Goal: Task Accomplishment & Management: Use online tool/utility

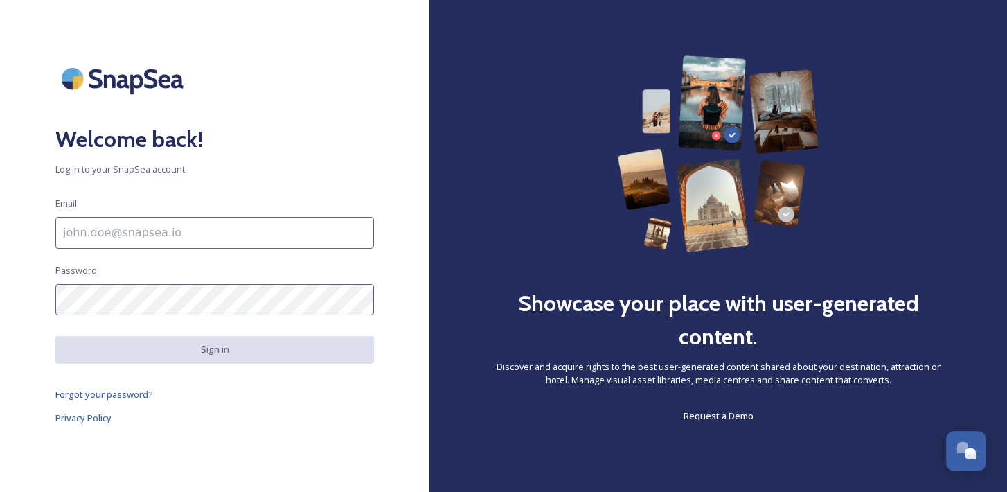
click at [251, 235] on input at bounding box center [214, 233] width 319 height 32
type input "[EMAIL_ADDRESS][DOMAIN_NAME]"
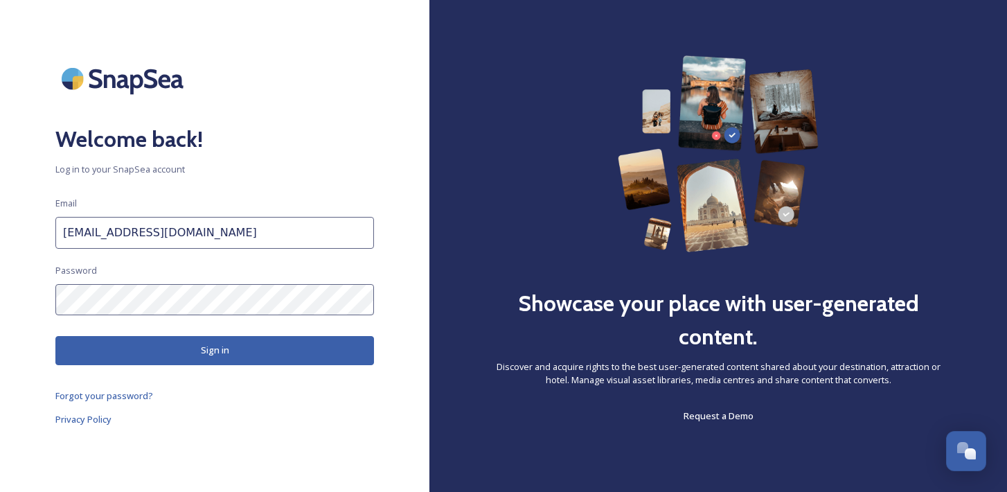
click at [276, 346] on button "Sign in" at bounding box center [214, 350] width 319 height 28
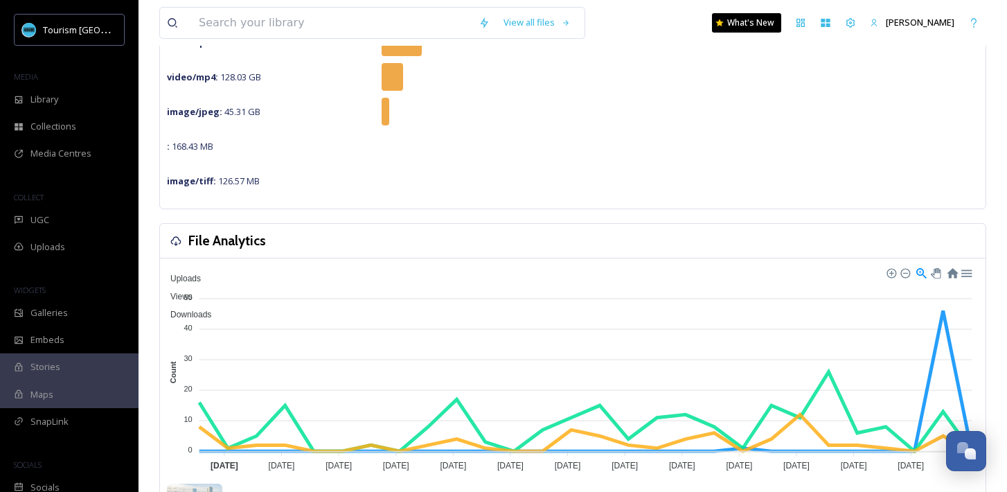
scroll to position [120, 0]
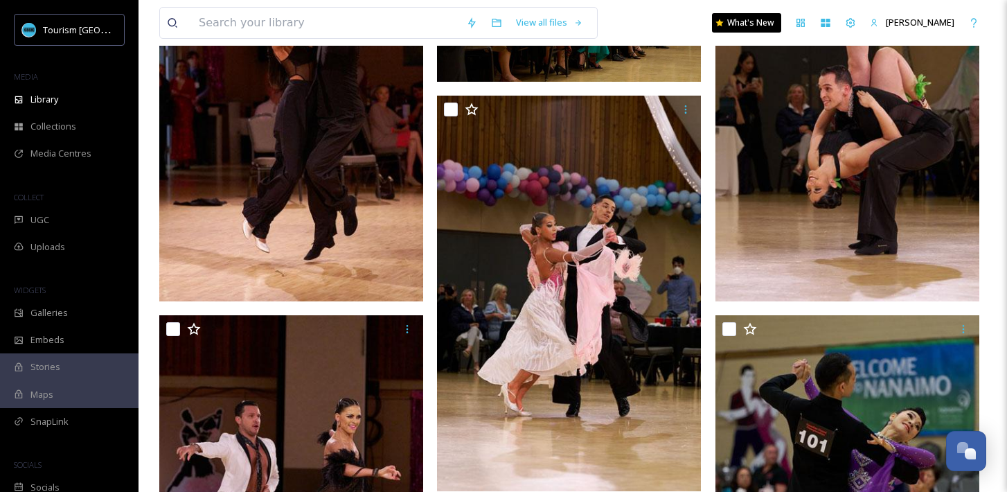
scroll to position [1239, 0]
